Goal: Task Accomplishment & Management: Complete application form

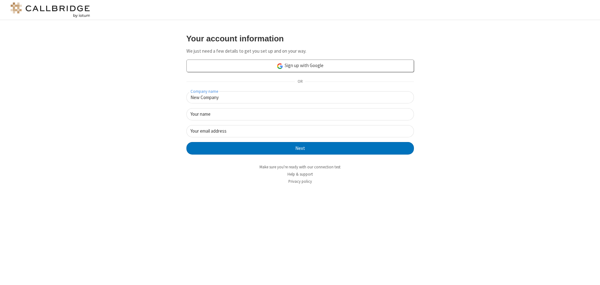
type input "New Company"
type input "New User"
type input "[EMAIL_ADDRESS][DOMAIN_NAME]"
click button "Next" at bounding box center [300, 148] width 228 height 13
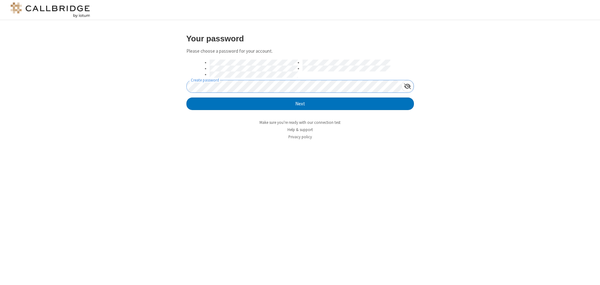
click at [186, 98] on button "Next" at bounding box center [300, 104] width 228 height 13
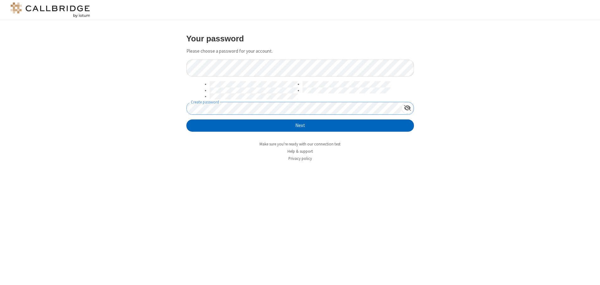
click at [300, 126] on button "Next" at bounding box center [300, 126] width 228 height 13
